Goal: Task Accomplishment & Management: Manage account settings

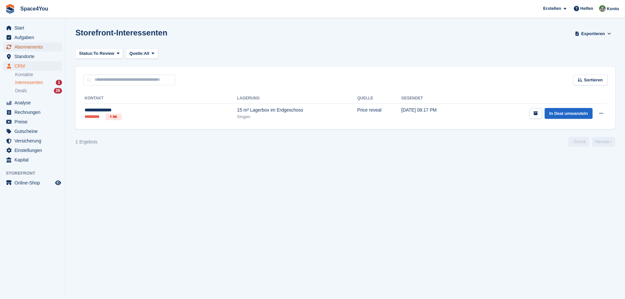
click at [46, 46] on span "Abonnements" at bounding box center [33, 46] width 39 height 9
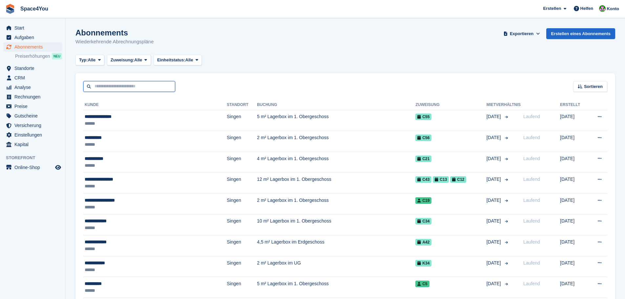
click at [128, 87] on input "text" at bounding box center [129, 86] width 92 height 11
type input "******"
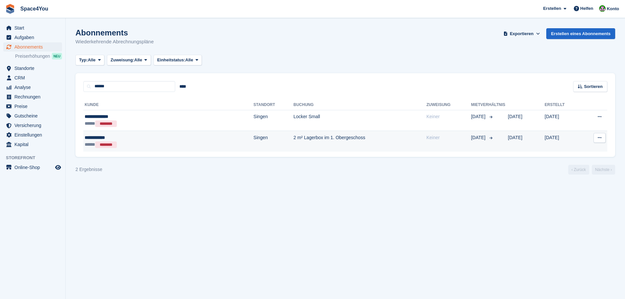
click at [102, 137] on div "**********" at bounding box center [130, 137] width 91 height 7
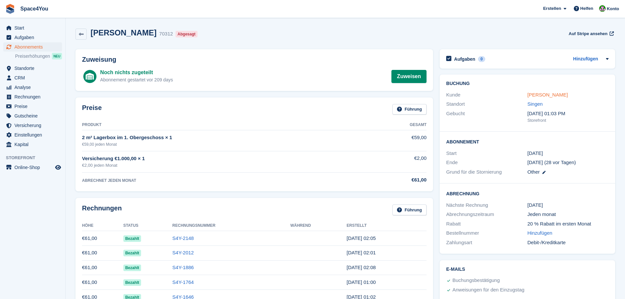
click at [537, 97] on link "David Müller" at bounding box center [548, 95] width 40 height 6
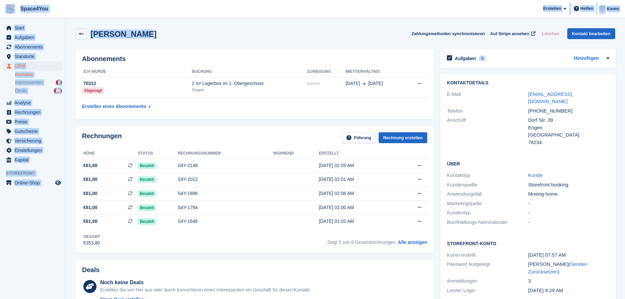
drag, startPoint x: 155, startPoint y: 34, endPoint x: 0, endPoint y: 4, distance: 157.5
click at [157, 32] on div "David Müller Zahlungsmethoden synchronisieren Auf Stripe ansehen Löschen Kontak…" at bounding box center [345, 33] width 540 height 11
drag, startPoint x: 150, startPoint y: 36, endPoint x: 0, endPoint y: 8, distance: 152.5
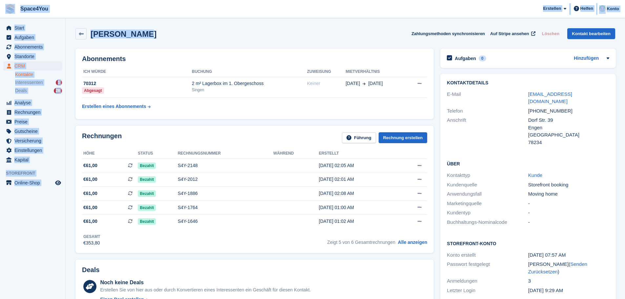
click at [201, 40] on div "David Müller Zahlungsmethoden synchronisieren Auf Stripe ansehen Löschen Kontak…" at bounding box center [345, 35] width 546 height 20
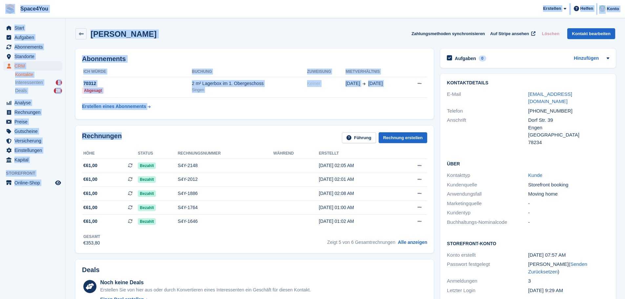
drag, startPoint x: 132, startPoint y: 134, endPoint x: 10, endPoint y: 10, distance: 173.8
click at [189, 33] on div "David Müller Zahlungsmethoden synchronisieren Auf Stripe ansehen Löschen Kontak…" at bounding box center [345, 33] width 540 height 11
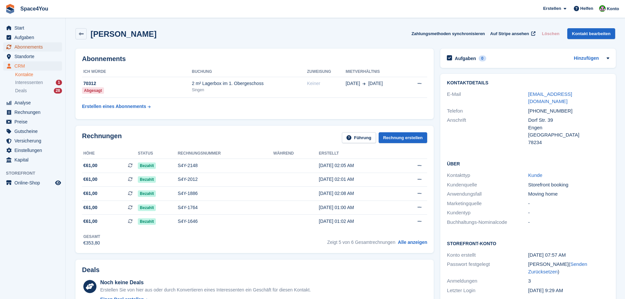
click at [35, 43] on span "Abonnements" at bounding box center [33, 46] width 39 height 9
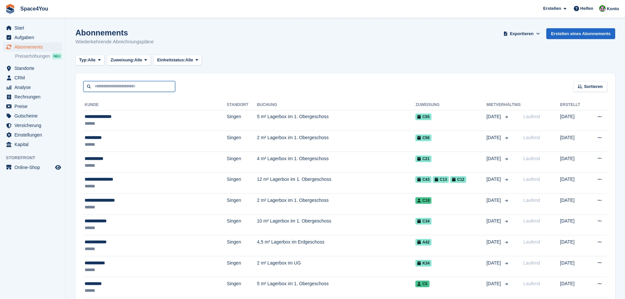
click at [117, 86] on input "text" at bounding box center [129, 86] width 92 height 11
type input "*"
type input "****"
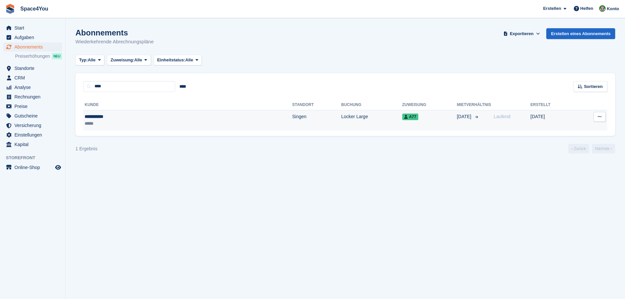
click at [103, 115] on div "**********" at bounding box center [130, 116] width 91 height 7
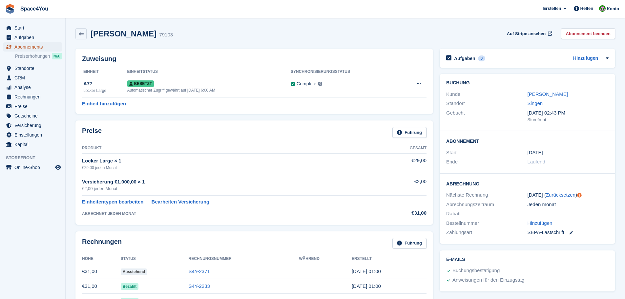
click at [34, 50] on span "Abonnements" at bounding box center [33, 46] width 39 height 9
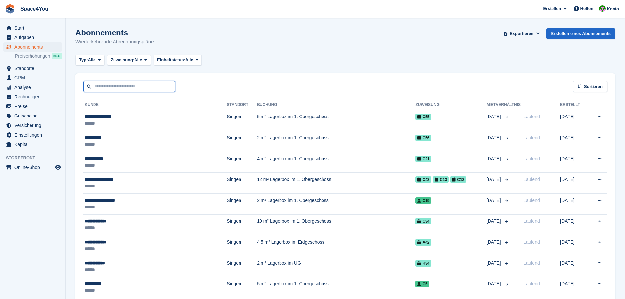
click at [125, 89] on input "text" at bounding box center [129, 86] width 92 height 11
type input "****"
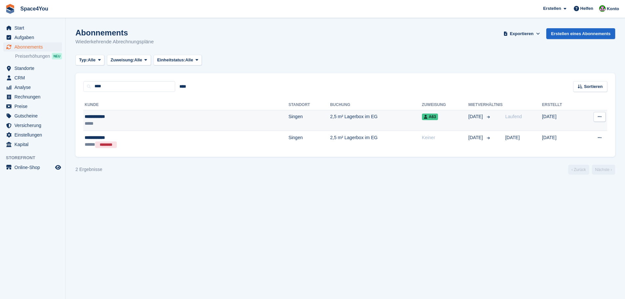
click at [97, 118] on div "**********" at bounding box center [137, 116] width 105 height 7
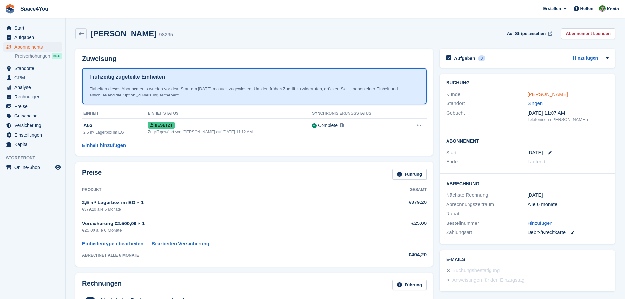
click at [534, 93] on link "[PERSON_NAME]" at bounding box center [548, 94] width 40 height 6
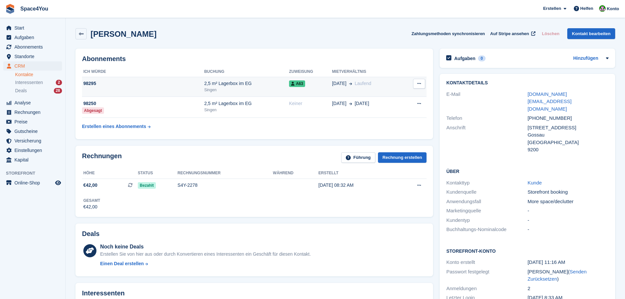
click at [242, 88] on div "Singen" at bounding box center [246, 90] width 85 height 6
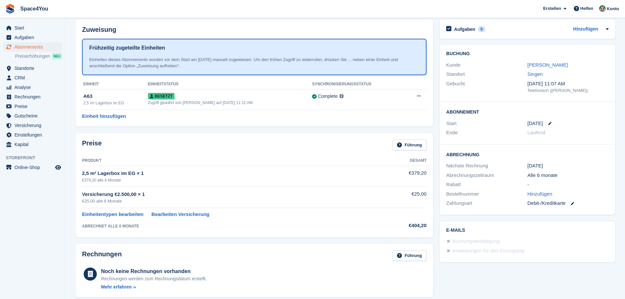
scroll to position [33, 0]
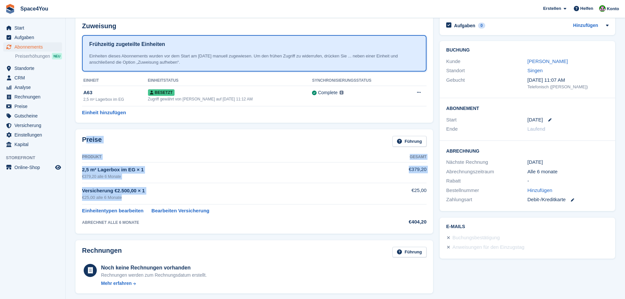
drag, startPoint x: 84, startPoint y: 142, endPoint x: 166, endPoint y: 195, distance: 97.8
click at [166, 195] on div "Preise Führung Produkt Gesamt 2,5 m² Lagerbox im EG × 1 €379,20 alle 6 Monate €…" at bounding box center [254, 181] width 358 height 104
click at [169, 148] on div "Preise Führung" at bounding box center [254, 143] width 345 height 15
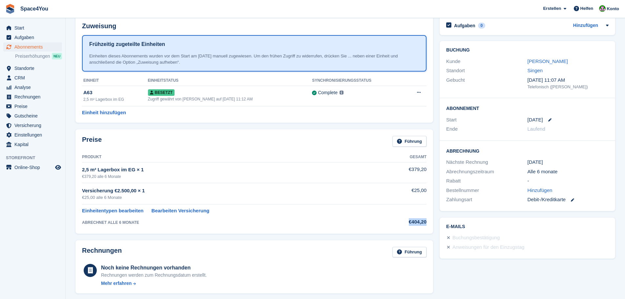
drag, startPoint x: 397, startPoint y: 222, endPoint x: 426, endPoint y: 227, distance: 29.2
click at [426, 227] on td "€404,20" at bounding box center [405, 221] width 42 height 12
click at [421, 222] on div "€404,20" at bounding box center [405, 222] width 42 height 8
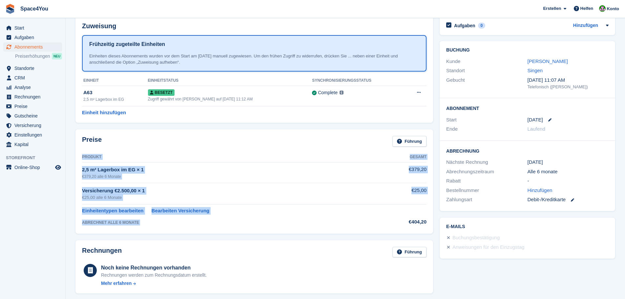
drag, startPoint x: 408, startPoint y: 221, endPoint x: 428, endPoint y: 216, distance: 21.3
click at [428, 216] on div "Preise Führung Produkt Gesamt 2,5 m² Lagerbox im EG × 1 €379,20 alle 6 Monate €…" at bounding box center [254, 181] width 358 height 104
click at [392, 217] on td "€404,20" at bounding box center [405, 221] width 42 height 12
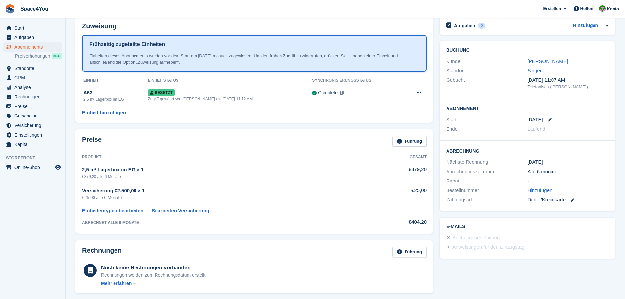
scroll to position [0, 0]
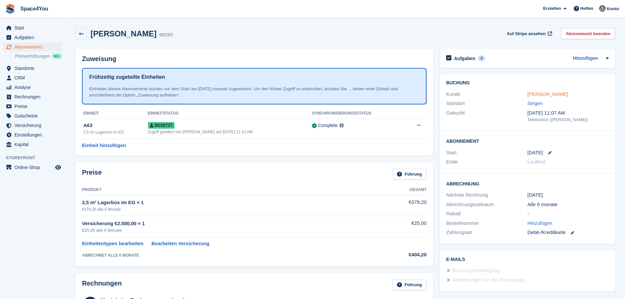
click at [549, 94] on link "Denis Knobel" at bounding box center [548, 94] width 40 height 6
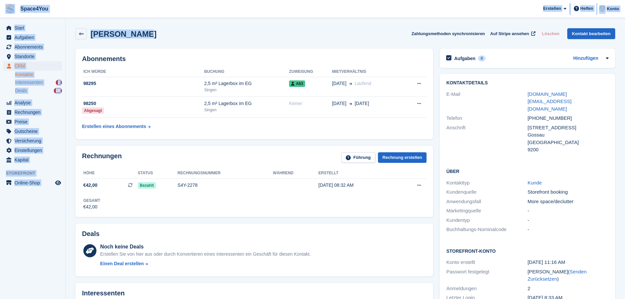
drag, startPoint x: 146, startPoint y: 33, endPoint x: 0, endPoint y: 13, distance: 147.0
click at [189, 33] on div "Denis Knobel Zahlungsmethoden synchronisieren Auf Stripe ansehen Löschen Kontak…" at bounding box center [345, 33] width 540 height 11
drag, startPoint x: 173, startPoint y: 32, endPoint x: 0, endPoint y: 5, distance: 174.7
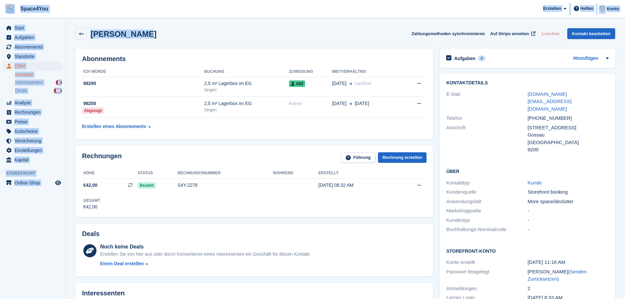
click at [152, 36] on div "Denis Knobel Zahlungsmethoden synchronisieren Auf Stripe ansehen Löschen Kontak…" at bounding box center [345, 33] width 540 height 11
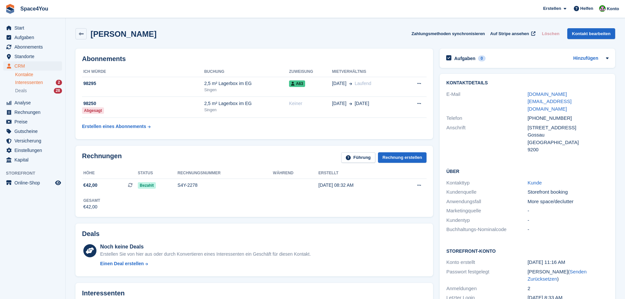
click at [33, 83] on span "Interessenten" at bounding box center [29, 82] width 28 height 6
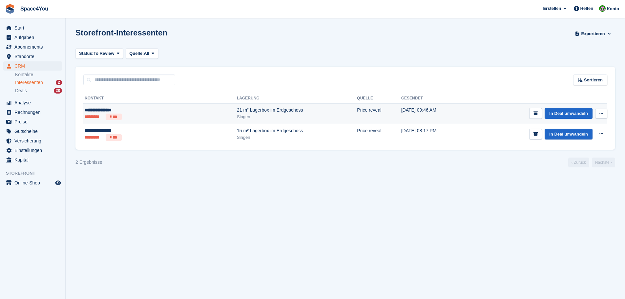
click at [128, 118] on ul "********* ***" at bounding box center [126, 117] width 83 height 7
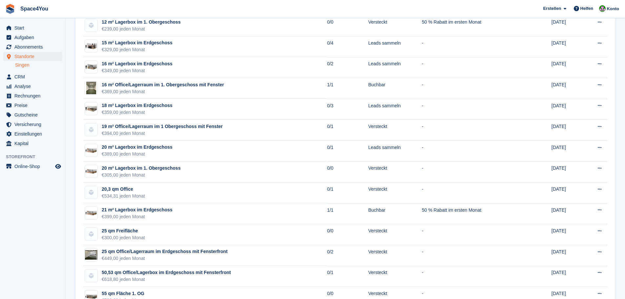
scroll to position [689, 0]
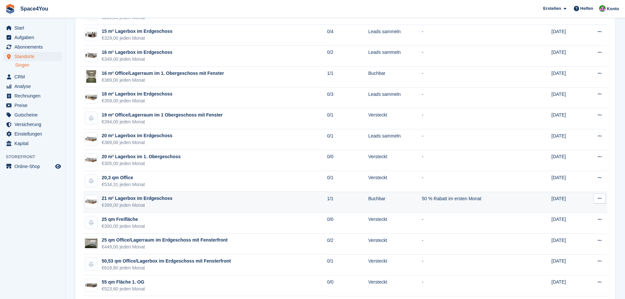
drag, startPoint x: 74, startPoint y: 197, endPoint x: 186, endPoint y: 210, distance: 112.7
click at [150, 208] on div "€399,00 jeden Monat" at bounding box center [137, 205] width 71 height 7
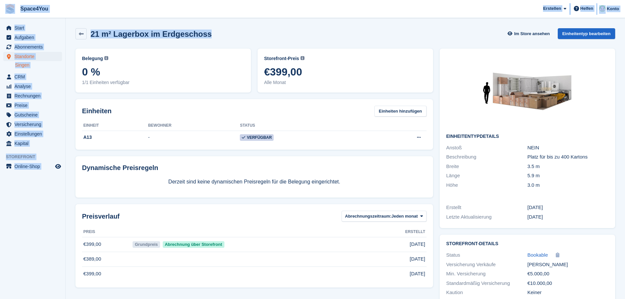
drag, startPoint x: 213, startPoint y: 38, endPoint x: 2, endPoint y: 4, distance: 213.0
click at [2, 4] on div "Space4You Erstellen Abonnement Rechnung Kontakt Deal Rabatt Seite Helfen Chat-S…" at bounding box center [312, 161] width 625 height 322
click at [72, 10] on span "Space4You Erstellen Abonnement Rechnung Kontakt Deal Rabatt Seite Helfen Chat-S…" at bounding box center [312, 9] width 625 height 18
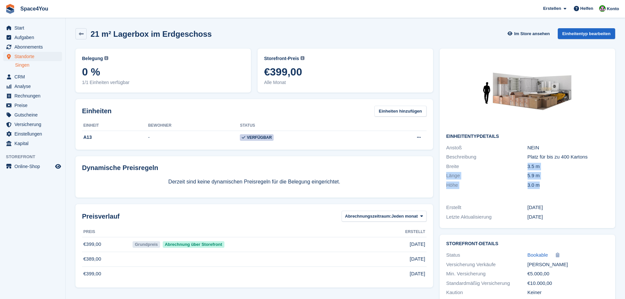
drag, startPoint x: 523, startPoint y: 168, endPoint x: 556, endPoint y: 187, distance: 38.3
click at [556, 187] on div "Einheitentypdetails Anstoß NEIN Beschreibung Platz für bis zu 400 Kartons Breit…" at bounding box center [528, 123] width 176 height 148
click at [556, 187] on div "3.0 m" at bounding box center [568, 185] width 81 height 8
drag, startPoint x: 552, startPoint y: 186, endPoint x: 480, endPoint y: 135, distance: 88.2
click at [480, 135] on div "Einheitentypdetails Anstoß NEIN Beschreibung Platz für bis zu 400 Kartons Breit…" at bounding box center [528, 123] width 176 height 148
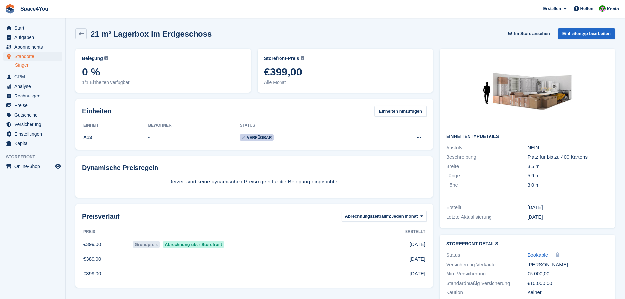
click at [465, 121] on div at bounding box center [527, 92] width 162 height 74
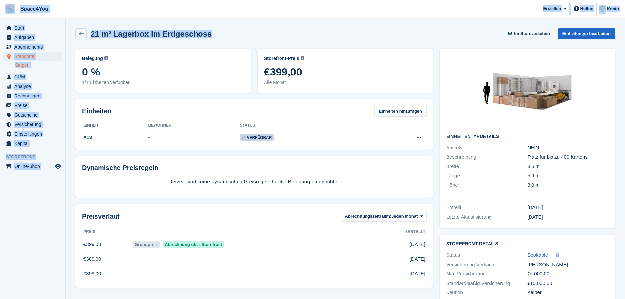
drag, startPoint x: 205, startPoint y: 36, endPoint x: 9, endPoint y: 7, distance: 198.8
click at [9, 7] on div "Space4You Erstellen Abonnement Rechnung Kontakt Deal Rabatt Seite Helfen Chat-S…" at bounding box center [312, 161] width 625 height 322
click at [102, 14] on span "Space4You Erstellen Abonnement Rechnung Kontakt Deal Rabatt Seite Helfen Chat-S…" at bounding box center [312, 9] width 625 height 18
drag, startPoint x: 215, startPoint y: 35, endPoint x: 5, endPoint y: 7, distance: 212.3
click at [5, 7] on div "Space4You Erstellen Abonnement Rechnung Kontakt Deal Rabatt Seite Helfen Chat-S…" at bounding box center [312, 161] width 625 height 322
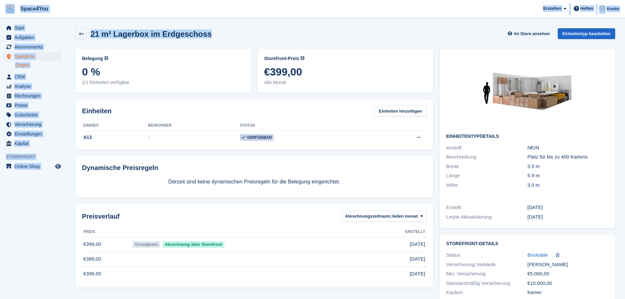
click at [108, 11] on span "Space4You Erstellen Abonnement Rechnung Kontakt Deal Rabatt Seite Helfen Chat-S…" at bounding box center [312, 9] width 625 height 18
drag, startPoint x: 209, startPoint y: 33, endPoint x: 5, endPoint y: 14, distance: 204.3
click at [5, 14] on div "Space4You [GEOGRAPHIC_DATA] Abonnement Rechnung Kontakt Deal [GEOGRAPHIC_DATA] …" at bounding box center [312, 161] width 625 height 322
click at [212, 30] on div "21 m² Lagerbox im Erdgeschoss Im Store ansehen Einheitentyp bearbeiten" at bounding box center [345, 33] width 540 height 11
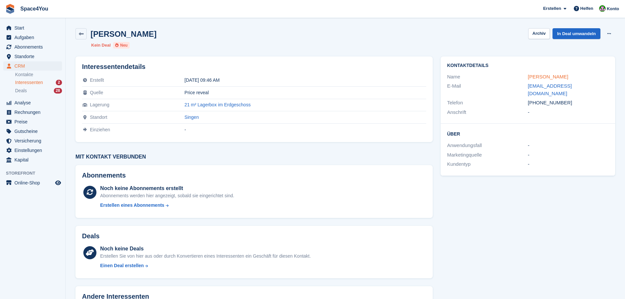
click at [541, 78] on link "[PERSON_NAME]" at bounding box center [548, 77] width 40 height 6
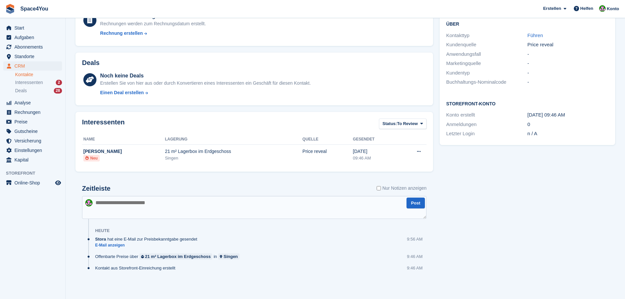
scroll to position [119, 0]
click at [146, 212] on textarea at bounding box center [254, 206] width 345 height 23
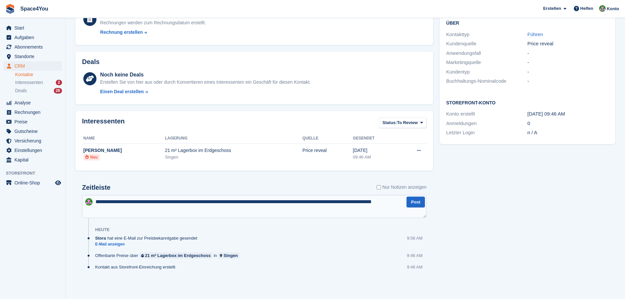
type textarea "**********"
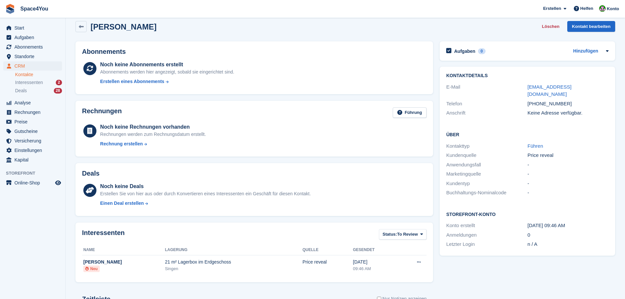
scroll to position [0, 0]
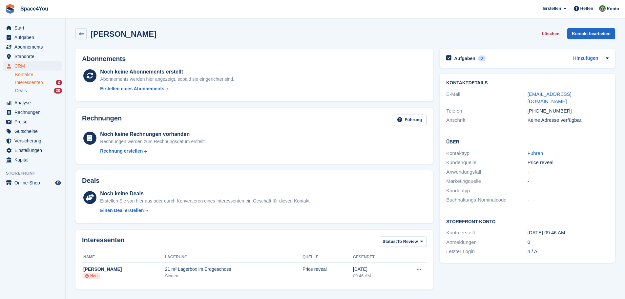
click at [34, 82] on span "Interessenten" at bounding box center [29, 82] width 28 height 6
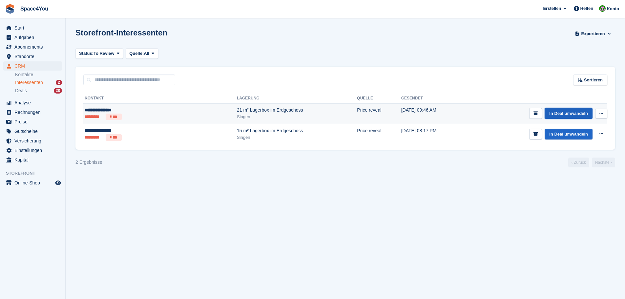
click at [563, 113] on link "In Deal umwandeln" at bounding box center [569, 113] width 48 height 11
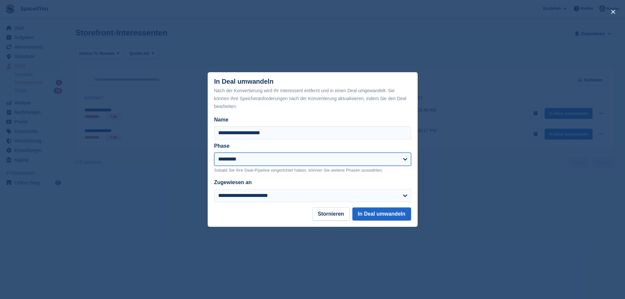
click at [291, 159] on select "**********" at bounding box center [312, 159] width 197 height 13
select select "****"
click at [214, 153] on select "**********" at bounding box center [312, 159] width 197 height 13
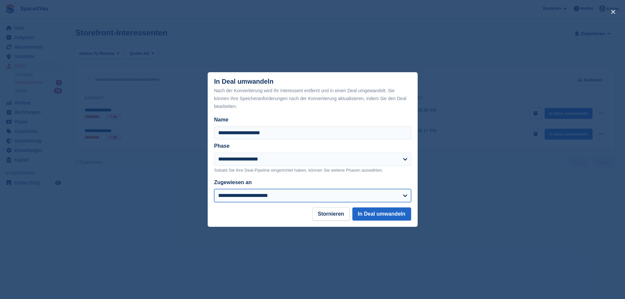
click at [270, 200] on select "**********" at bounding box center [312, 195] width 197 height 13
select select "****"
click at [214, 190] on select "**********" at bounding box center [312, 195] width 197 height 13
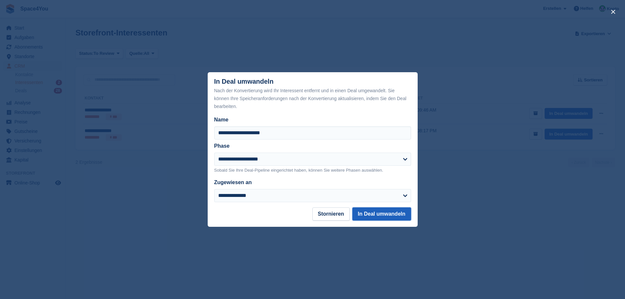
click at [375, 217] on button "In Deal umwandeln" at bounding box center [381, 213] width 59 height 13
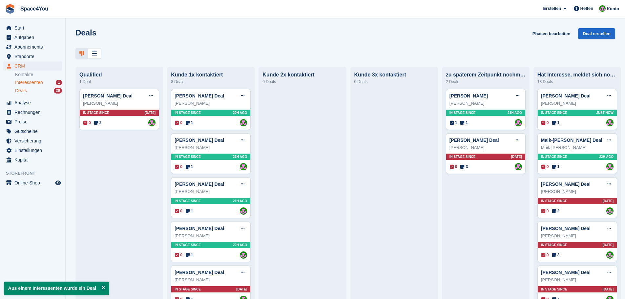
click at [39, 84] on span "Interessenten" at bounding box center [29, 82] width 28 height 6
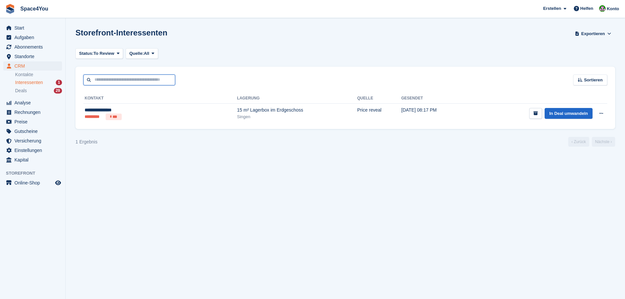
click at [99, 79] on input "text" at bounding box center [129, 79] width 92 height 11
click at [159, 206] on section "Storefront-Interessenten Exportieren Exportieren Interessenten Exportieren Sie …" at bounding box center [346, 149] width 560 height 299
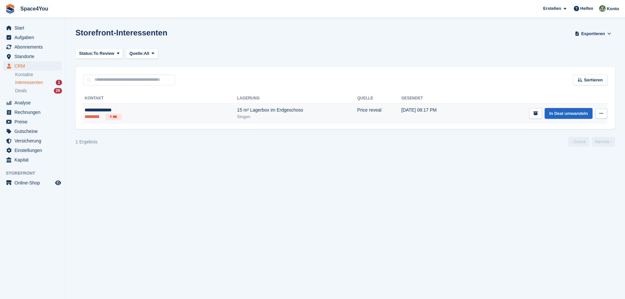
click at [237, 113] on div "15 m² Lagerbox im Erdgeschoss" at bounding box center [297, 110] width 120 height 7
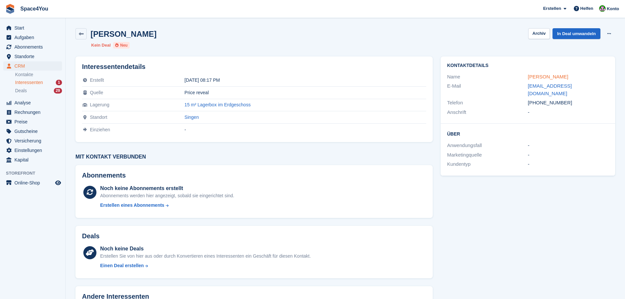
click at [533, 76] on link "[PERSON_NAME]" at bounding box center [548, 77] width 40 height 6
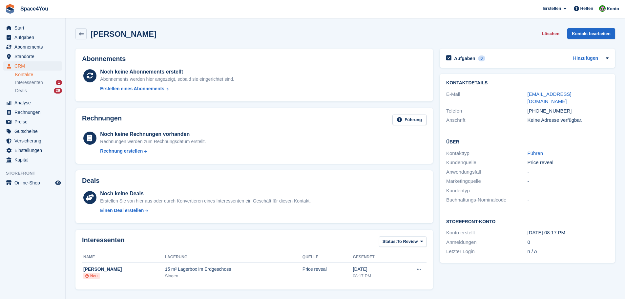
drag, startPoint x: 165, startPoint y: 40, endPoint x: 6, endPoint y: 4, distance: 162.5
click at [6, 4] on div "Space4You Erstellen Abonnement Rechnung Kontakt Deal Rabatt Seite Helfen Chat-S…" at bounding box center [312, 209] width 625 height 418
click at [198, 33] on div "Kaltrina Mustafa Löschen Kontakt bearbeiten" at bounding box center [345, 33] width 540 height 11
drag, startPoint x: 170, startPoint y: 39, endPoint x: 6, endPoint y: 3, distance: 168.0
click at [6, 3] on div "Space4You Erstellen Abonnement Rechnung Kontakt Deal Rabatt Seite Helfen Chat-S…" at bounding box center [312, 209] width 625 height 418
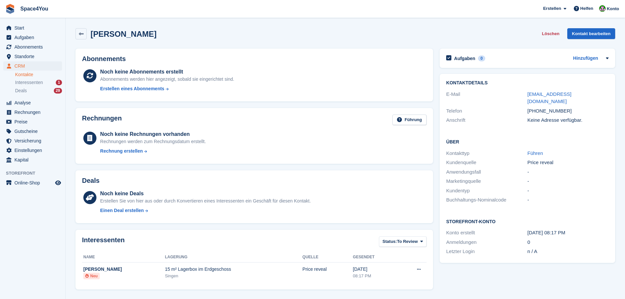
click at [198, 33] on div "Kaltrina Mustafa Löschen Kontakt bearbeiten" at bounding box center [345, 33] width 540 height 11
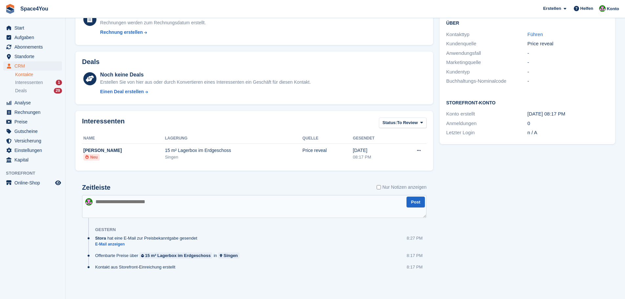
click at [165, 201] on textarea at bounding box center [254, 206] width 345 height 23
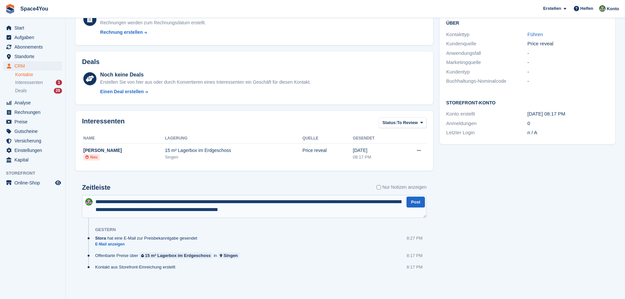
type textarea "**********"
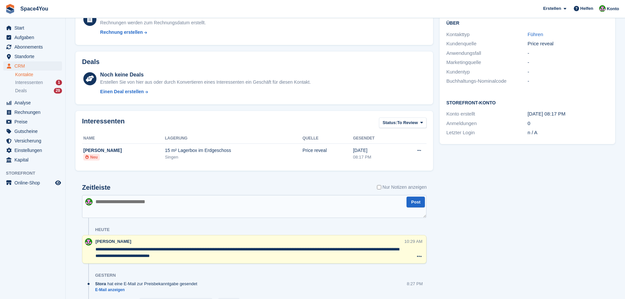
scroll to position [0, 0]
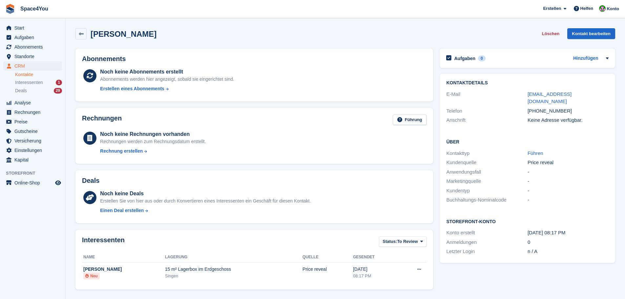
drag, startPoint x: 167, startPoint y: 33, endPoint x: 0, endPoint y: 10, distance: 168.9
click at [0, 10] on div "Space4You Erstellen Abonnement Rechnung Kontakt Deal Rabatt Seite Helfen Chat-S…" at bounding box center [312, 231] width 625 height 463
click at [92, 9] on span "Space4You Erstellen Abonnement Rechnung Kontakt Deal Rabatt Seite Helfen Chat-S…" at bounding box center [312, 9] width 625 height 18
click at [181, 17] on span "Space4You Erstellen Abonnement Rechnung Kontakt Deal Rabatt Seite Helfen Chat-S…" at bounding box center [312, 9] width 625 height 18
click at [28, 84] on span "Interessenten" at bounding box center [29, 82] width 28 height 6
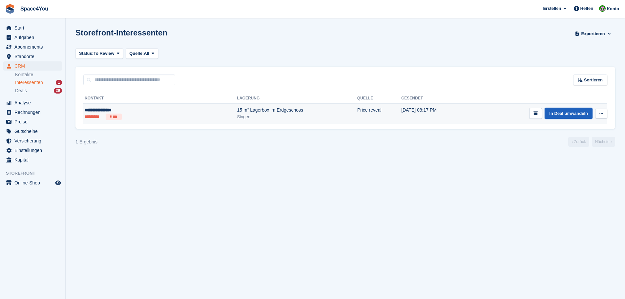
click at [558, 116] on link "In Deal umwandeln" at bounding box center [569, 113] width 48 height 11
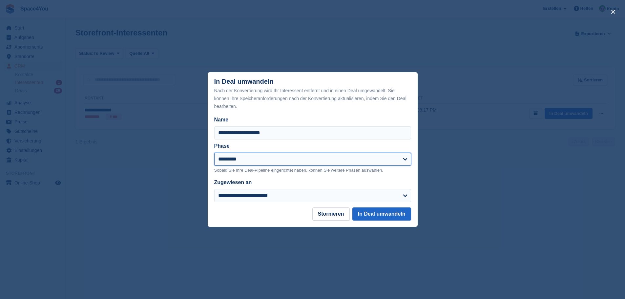
click at [268, 162] on select "**********" at bounding box center [312, 159] width 197 height 13
select select "****"
click at [214, 153] on select "**********" at bounding box center [312, 159] width 197 height 13
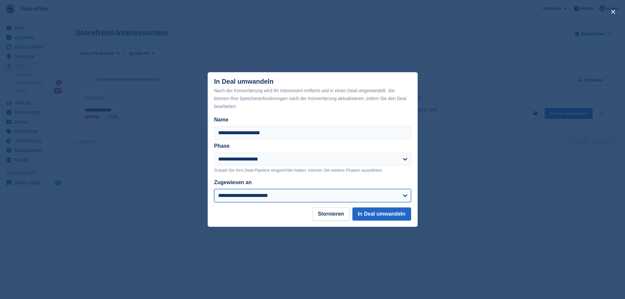
click at [257, 194] on select "**********" at bounding box center [312, 195] width 197 height 13
select select "****"
click at [214, 190] on select "**********" at bounding box center [312, 195] width 197 height 13
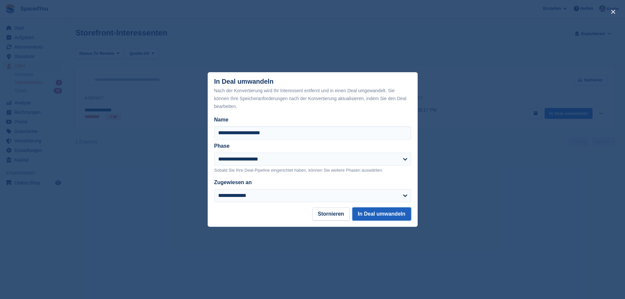
click at [380, 214] on button "In Deal umwandeln" at bounding box center [381, 213] width 59 height 13
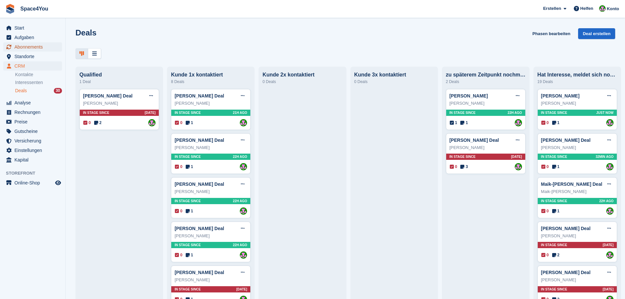
click at [31, 47] on span "Abonnements" at bounding box center [33, 46] width 39 height 9
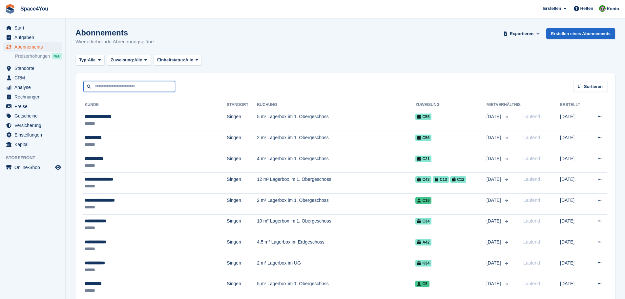
click at [116, 81] on input "text" at bounding box center [129, 86] width 92 height 11
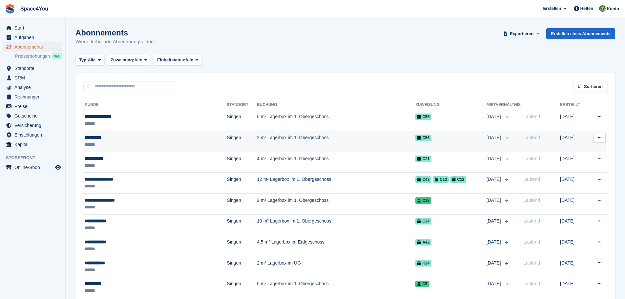
click at [95, 137] on div "**********" at bounding box center [135, 137] width 101 height 7
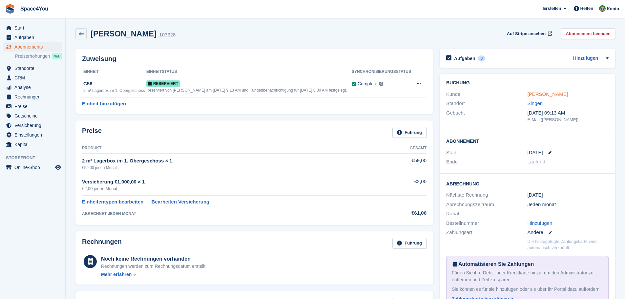
click at [537, 91] on link "[PERSON_NAME]" at bounding box center [548, 94] width 40 height 6
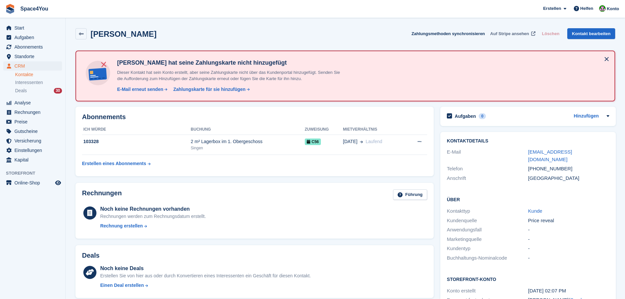
click at [509, 33] on span "Auf Stripe ansehen" at bounding box center [509, 34] width 39 height 7
drag, startPoint x: 144, startPoint y: 33, endPoint x: 154, endPoint y: 36, distance: 10.0
click at [154, 36] on div "[PERSON_NAME] Zahlungsmethoden synchronisieren Auf Stripe ansehen Löschen Konta…" at bounding box center [345, 33] width 540 height 11
click at [154, 37] on div "Sarah Merz Zahlungsmethoden synchronisieren Auf Stripe ansehen Löschen Kontakt …" at bounding box center [345, 33] width 540 height 11
click at [609, 58] on button at bounding box center [607, 59] width 11 height 11
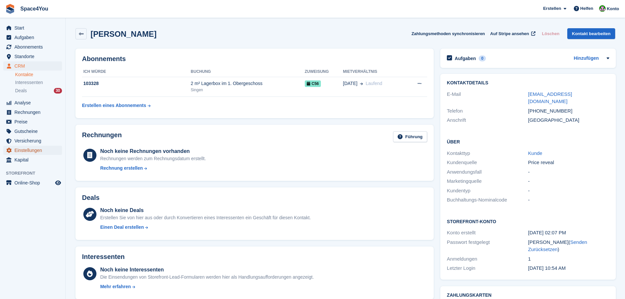
click at [12, 148] on span "menu" at bounding box center [9, 150] width 8 height 8
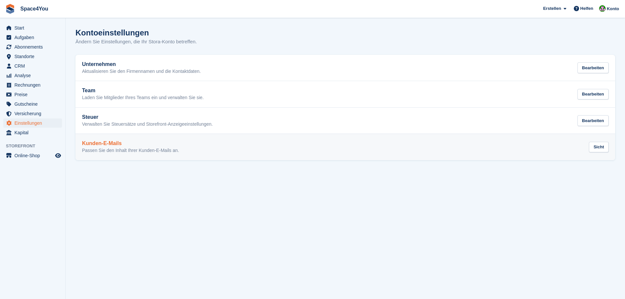
click at [122, 140] on h2 "Kunden-E-Mails" at bounding box center [130, 143] width 97 height 6
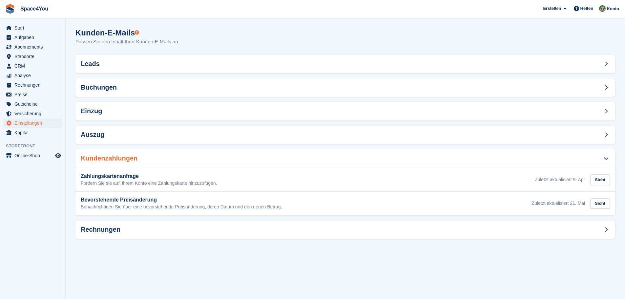
click at [202, 159] on div "Kundenzahlungen" at bounding box center [345, 158] width 540 height 18
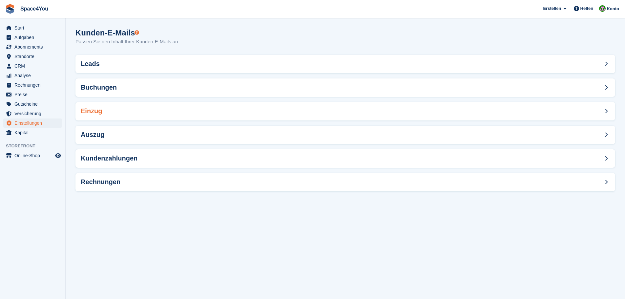
click at [175, 116] on div "Einzug" at bounding box center [345, 111] width 540 height 18
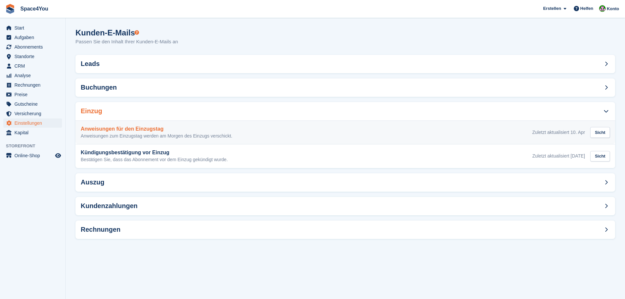
click at [200, 132] on div "Anweisungen für den Einzugstag Anweisungen zum Einzugstag werden am Morgen des …" at bounding box center [157, 132] width 152 height 13
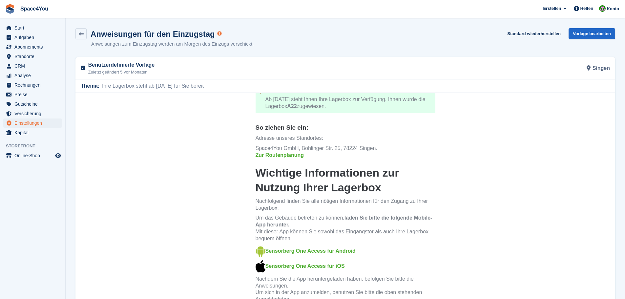
scroll to position [126, 0]
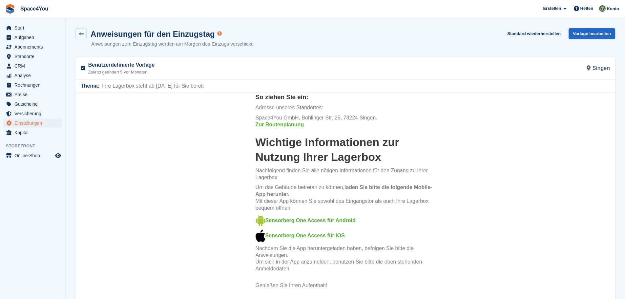
click at [288, 219] on link "Sensorberg One Access für Android" at bounding box center [310, 221] width 90 height 6
click at [284, 235] on link "Sensorberg One Access für iOS" at bounding box center [304, 236] width 79 height 6
click at [49, 44] on span "Abonnements" at bounding box center [33, 46] width 39 height 9
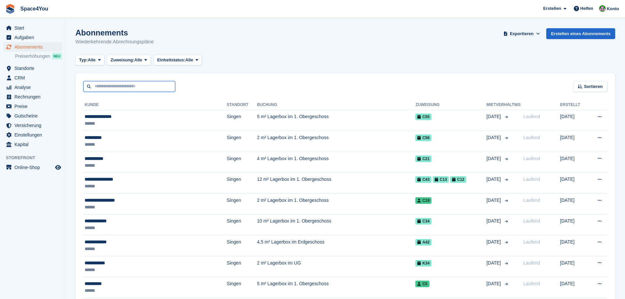
click at [117, 86] on input "text" at bounding box center [129, 86] width 92 height 11
type input "******"
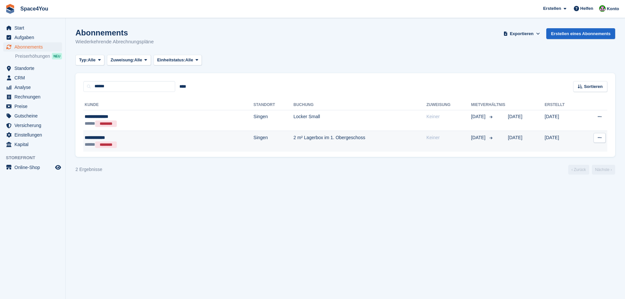
click at [98, 137] on div "**********" at bounding box center [130, 137] width 91 height 7
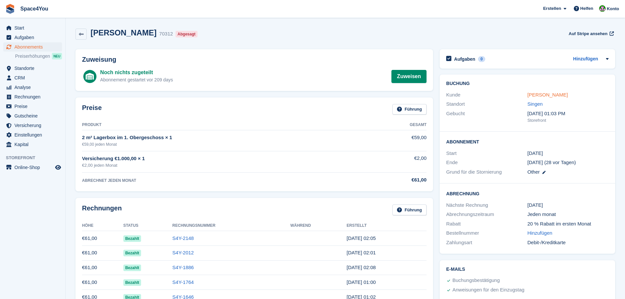
click at [549, 93] on link "David Müller" at bounding box center [548, 95] width 40 height 6
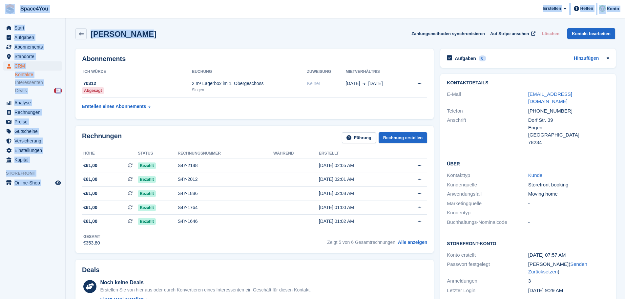
drag, startPoint x: 158, startPoint y: 35, endPoint x: 3, endPoint y: 2, distance: 158.6
click at [83, 11] on span "Space4You Erstellen Abonnement Rechnung Kontakt Deal Rabatt Seite Helfen Chat-S…" at bounding box center [312, 9] width 625 height 18
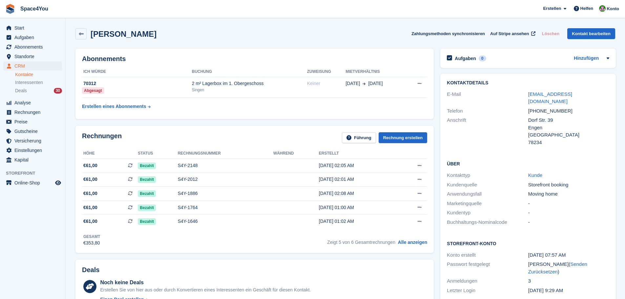
click at [164, 42] on div "David Müller Zahlungsmethoden synchronisieren Auf Stripe ansehen Löschen Kontak…" at bounding box center [345, 35] width 546 height 20
click at [38, 31] on span "Start" at bounding box center [33, 27] width 39 height 9
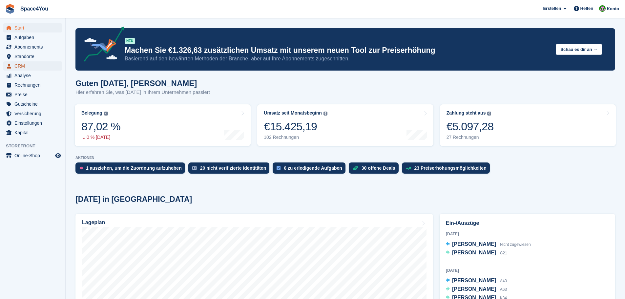
click at [32, 69] on span "CRM" at bounding box center [33, 65] width 39 height 9
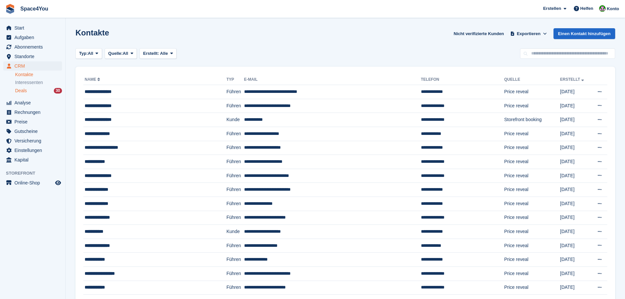
click at [28, 92] on div "Deals 30" at bounding box center [38, 91] width 47 height 6
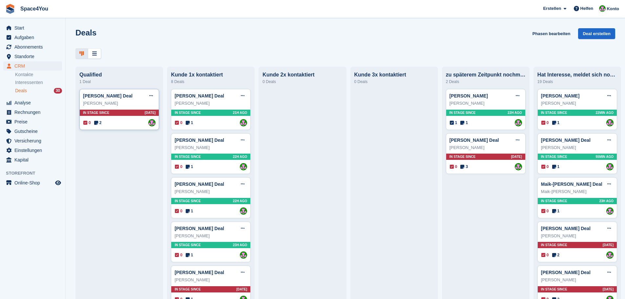
click at [127, 102] on div "[PERSON_NAME]" at bounding box center [119, 103] width 73 height 7
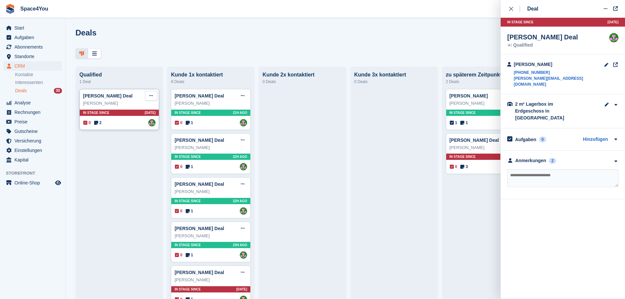
click at [147, 97] on button at bounding box center [151, 96] width 12 height 10
click at [130, 150] on p "Deal löschen" at bounding box center [125, 151] width 57 height 9
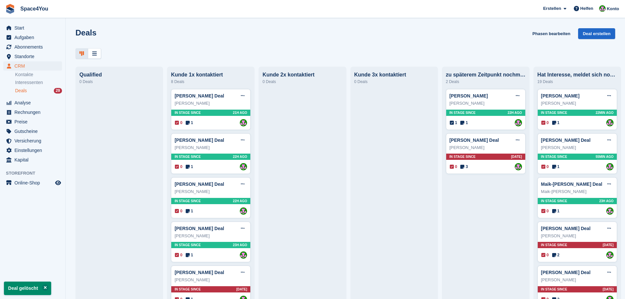
click at [252, 33] on div "Deals Phasen bearbeiten Deal erstellen" at bounding box center [345, 37] width 540 height 19
click at [179, 39] on div "Deals Phasen bearbeiten Deal erstellen" at bounding box center [345, 37] width 540 height 19
click at [155, 32] on div "Deals Phasen bearbeiten Deal erstellen" at bounding box center [345, 37] width 540 height 19
